Goal: Find specific page/section: Find specific page/section

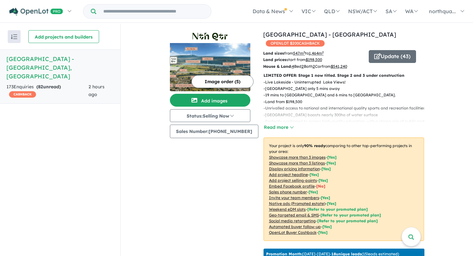
click at [227, 55] on img at bounding box center [210, 67] width 80 height 48
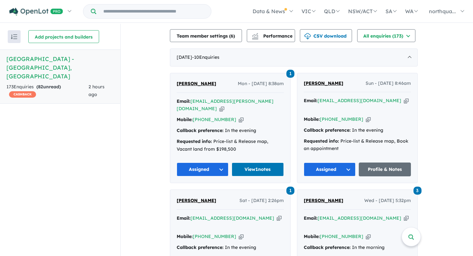
scroll to position [219, 0]
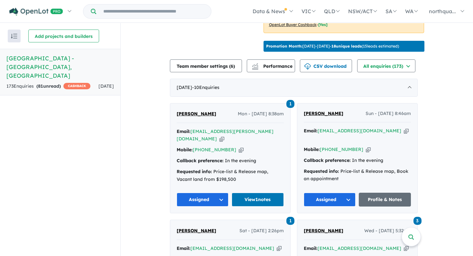
scroll to position [135, 0]
